Goal: Task Accomplishment & Management: Use online tool/utility

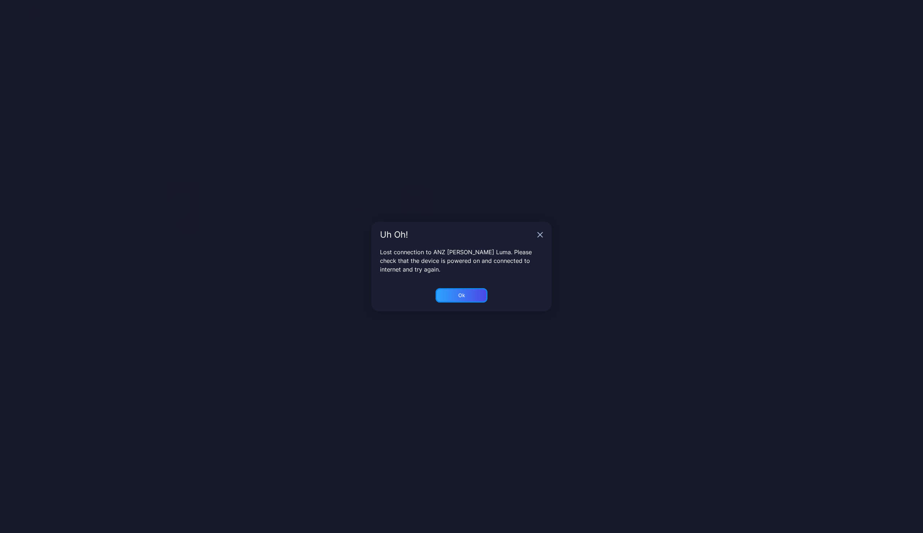
click at [457, 296] on div "Ok" at bounding box center [461, 295] width 52 height 14
click at [468, 294] on div "Ok" at bounding box center [461, 295] width 52 height 14
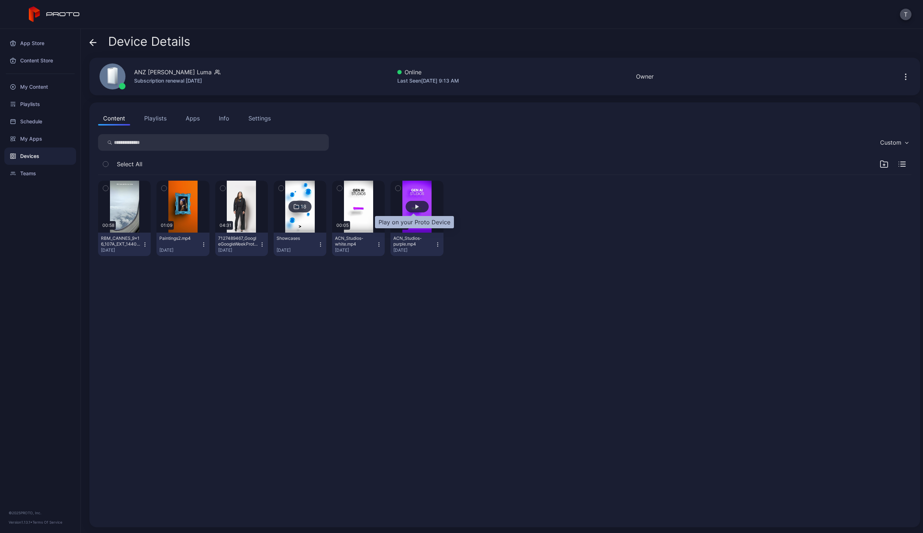
click at [417, 211] on div "button" at bounding box center [417, 207] width 23 height 12
click at [411, 206] on div "button" at bounding box center [417, 207] width 23 height 12
click at [92, 40] on icon at bounding box center [92, 42] width 7 height 7
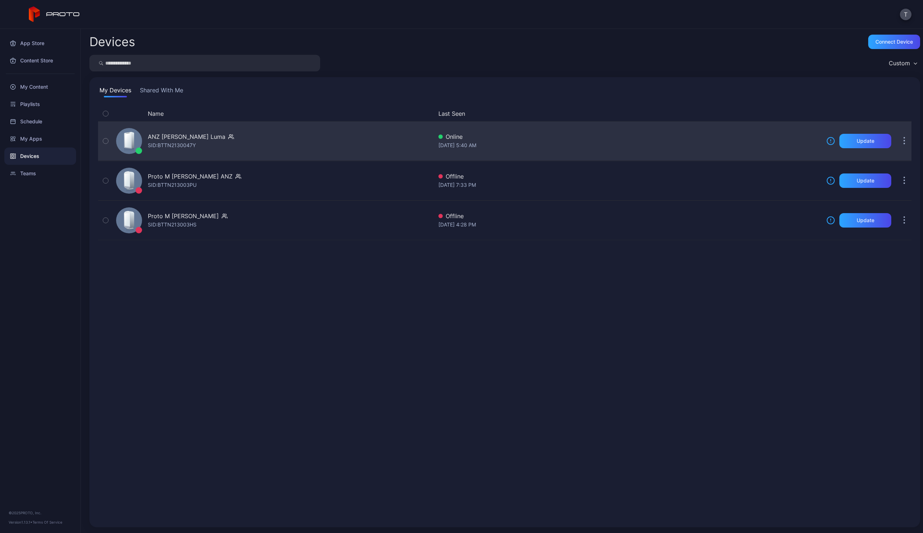
click at [678, 141] on div "[DATE] 5:40 AM" at bounding box center [629, 145] width 382 height 9
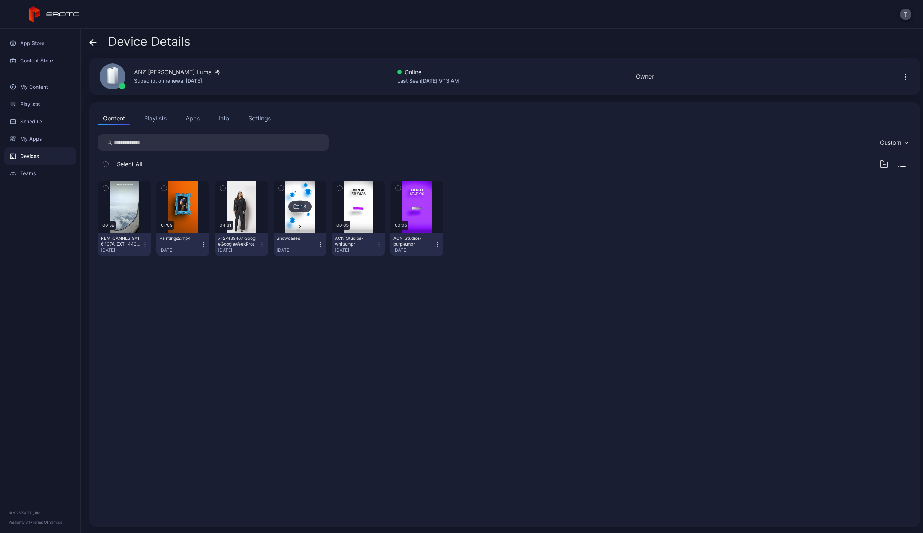
click at [93, 40] on icon at bounding box center [92, 42] width 7 height 7
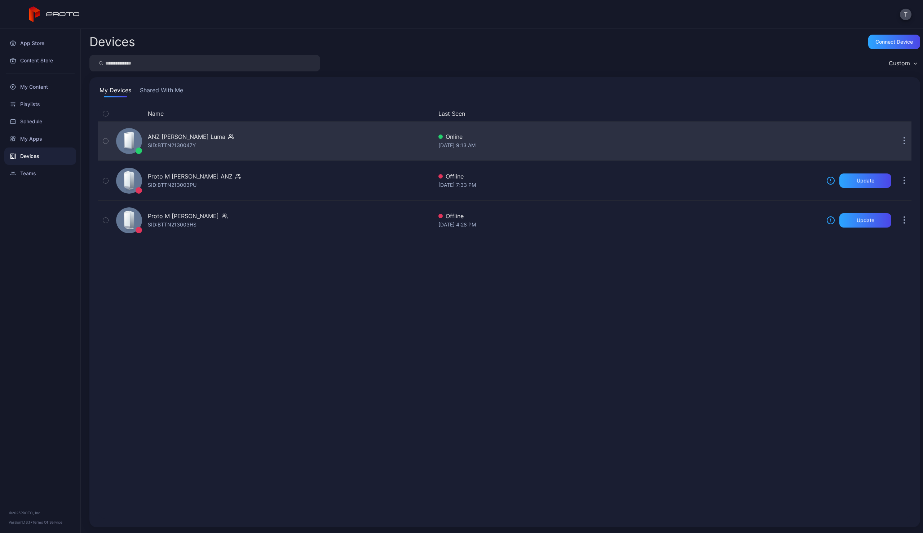
click at [897, 140] on button "button" at bounding box center [904, 141] width 14 height 14
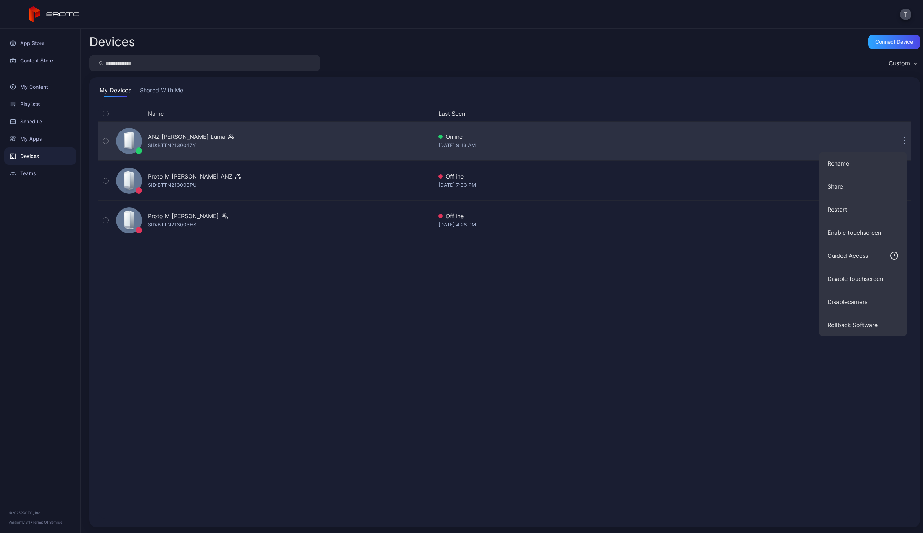
click at [650, 142] on div "[DATE] 9:13 AM" at bounding box center [629, 145] width 382 height 9
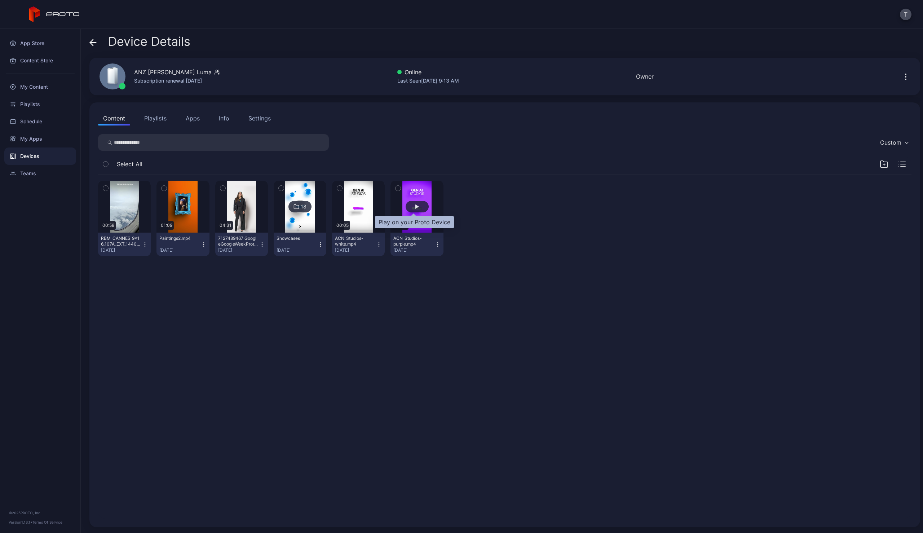
click at [415, 206] on div "button" at bounding box center [417, 206] width 4 height 4
click at [425, 184] on button "button" at bounding box center [416, 207] width 53 height 52
click at [395, 189] on icon "button" at bounding box center [397, 188] width 5 height 8
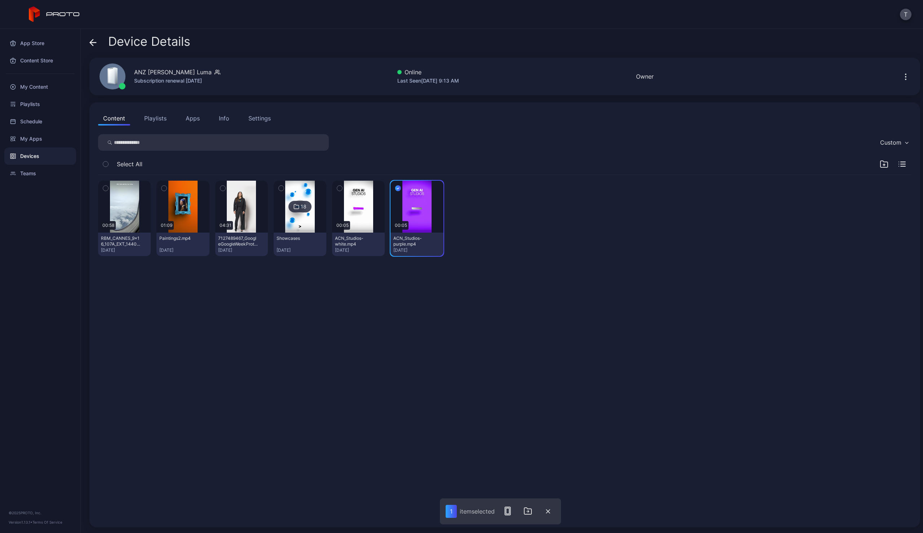
click at [395, 188] on icon "button" at bounding box center [398, 188] width 6 height 8
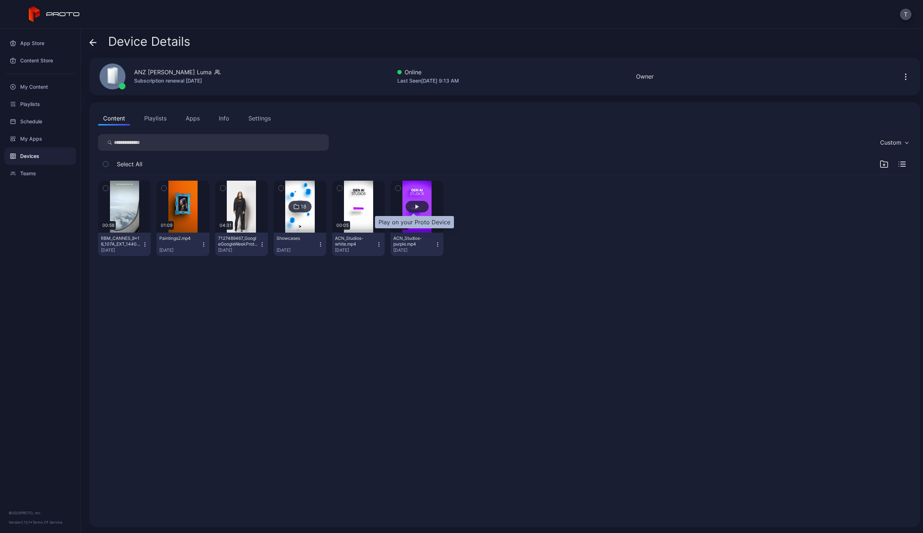
click at [411, 204] on div "button" at bounding box center [417, 207] width 23 height 12
click at [435, 243] on icon "button" at bounding box center [438, 245] width 6 height 6
click at [496, 254] on div at bounding box center [475, 218] width 53 height 75
click at [901, 75] on icon "button" at bounding box center [905, 76] width 9 height 9
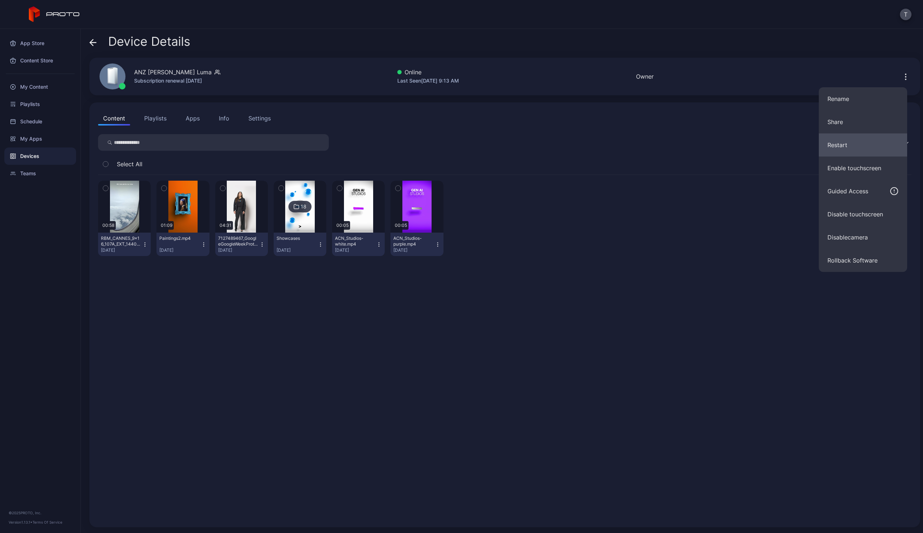
click at [853, 146] on button "Restart" at bounding box center [863, 144] width 88 height 23
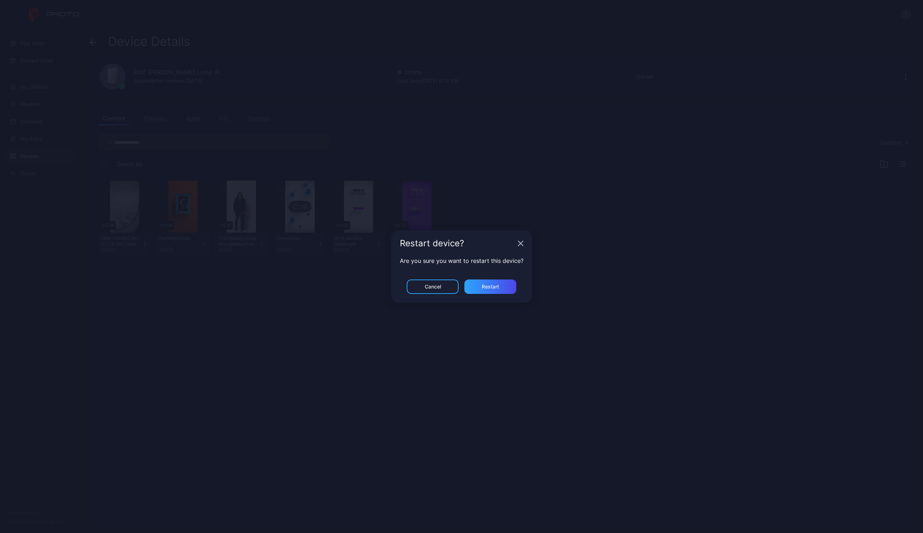
click at [498, 277] on div "Are you sure you want to restart this device?" at bounding box center [461, 267] width 141 height 23
click at [495, 290] on div "Restart" at bounding box center [490, 286] width 52 height 14
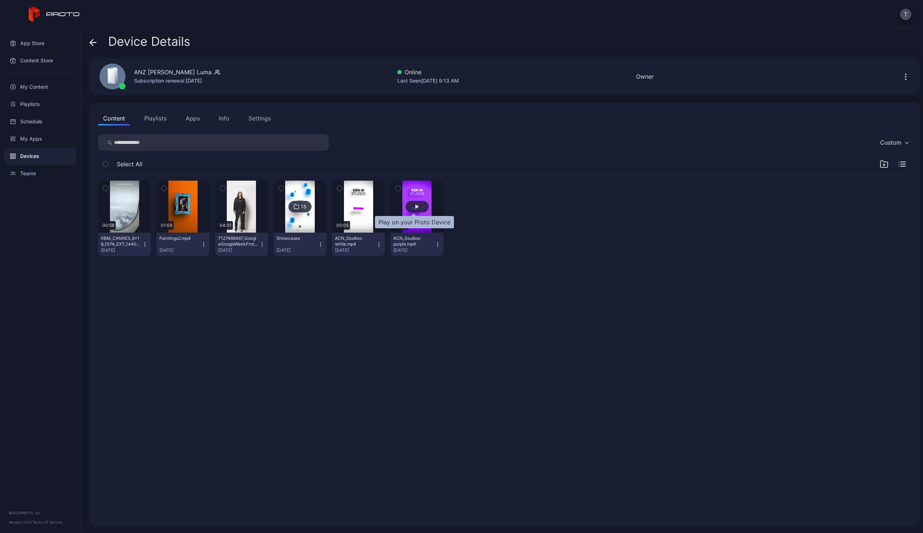
click at [417, 207] on div "button" at bounding box center [417, 207] width 23 height 12
